Goal: Book appointment/travel/reservation

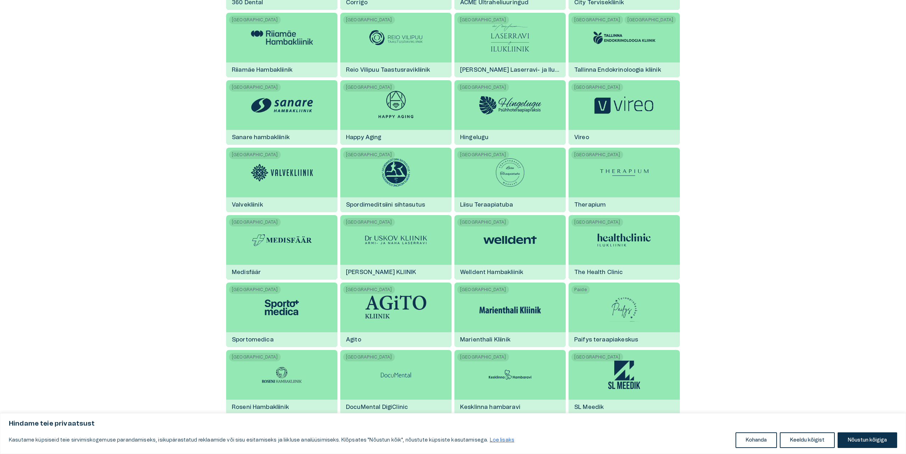
scroll to position [390, 0]
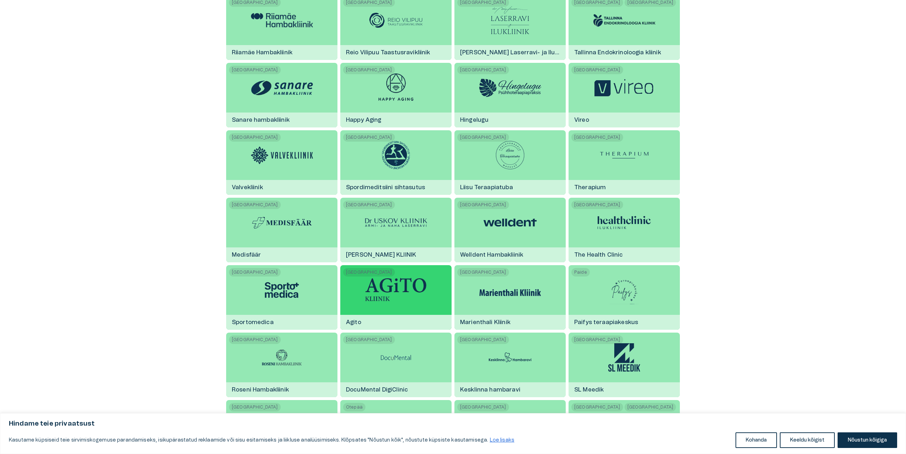
click at [385, 285] on img at bounding box center [396, 290] width 62 height 24
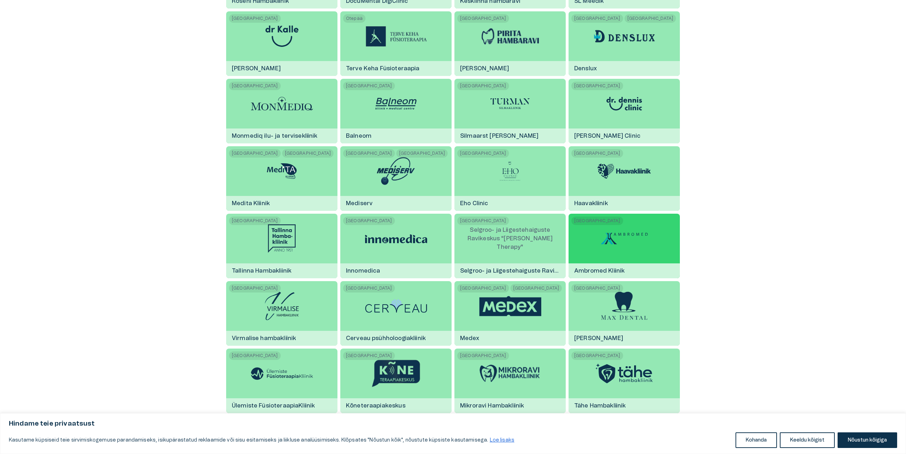
scroll to position [780, 0]
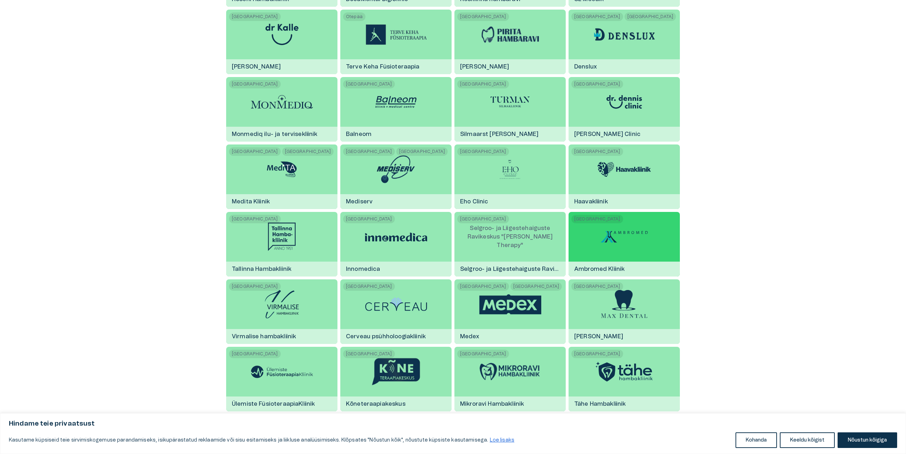
click at [607, 233] on img at bounding box center [624, 236] width 53 height 21
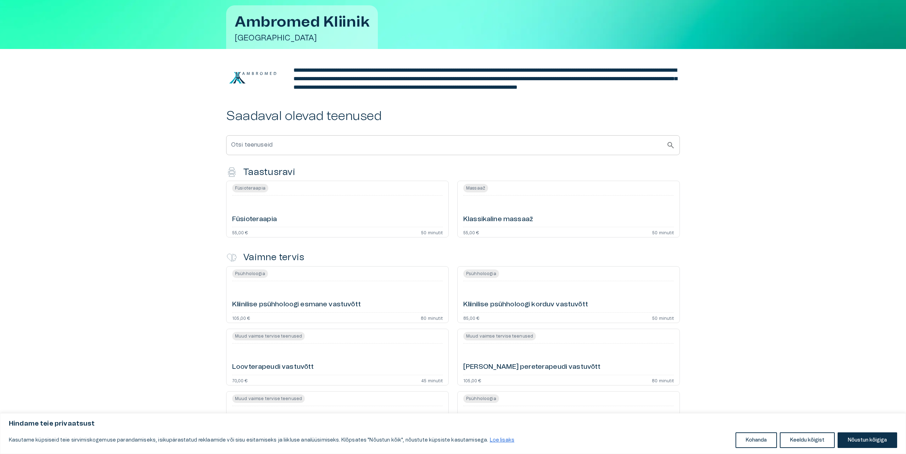
scroll to position [74, 0]
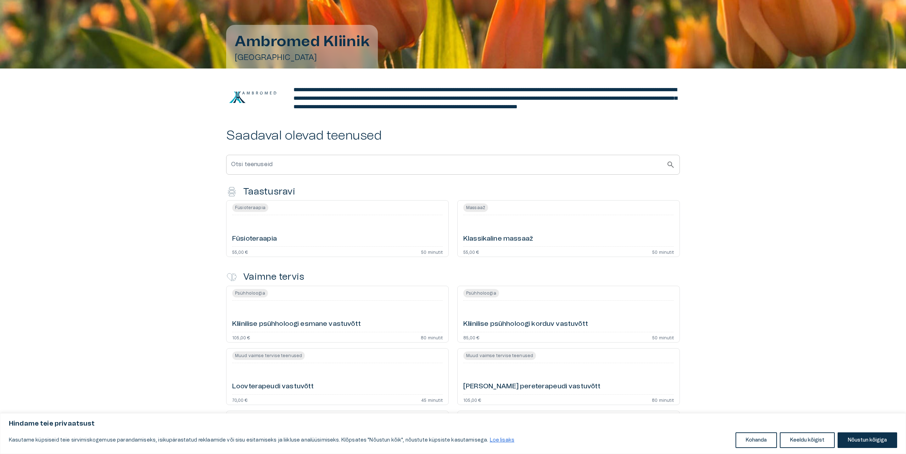
scroll to position [780, 0]
